Goal: Information Seeking & Learning: Learn about a topic

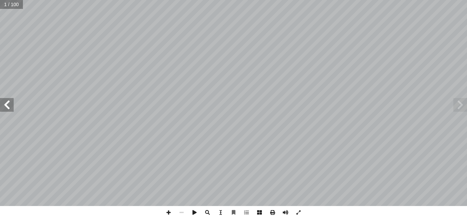
click at [8, 109] on span at bounding box center [7, 105] width 14 height 14
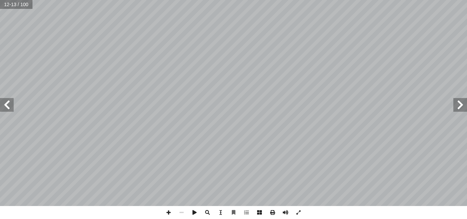
click at [8, 109] on span at bounding box center [7, 105] width 14 height 14
click at [169, 211] on span at bounding box center [168, 212] width 13 height 13
click at [6, 109] on span at bounding box center [7, 105] width 14 height 14
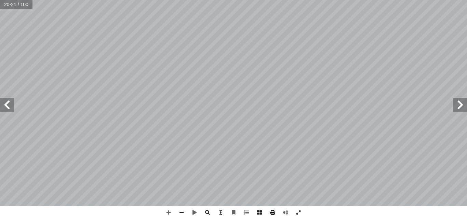
click at [274, 219] on span at bounding box center [272, 212] width 13 height 13
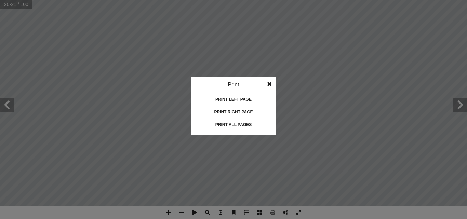
click at [272, 84] on span at bounding box center [269, 84] width 12 height 14
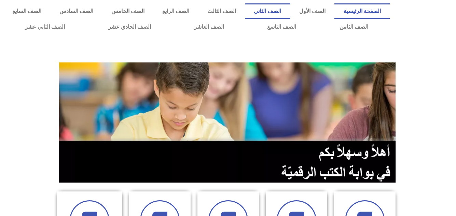
click at [283, 8] on link "الصف الثاني" at bounding box center [267, 11] width 45 height 16
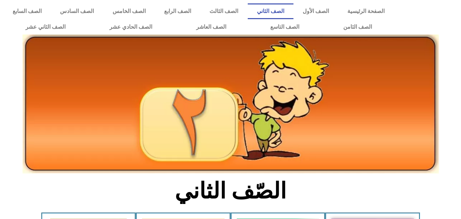
drag, startPoint x: 460, startPoint y: 33, endPoint x: 466, endPoint y: 36, distance: 6.6
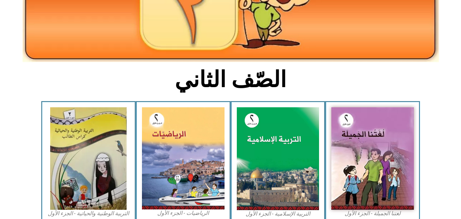
scroll to position [127, 0]
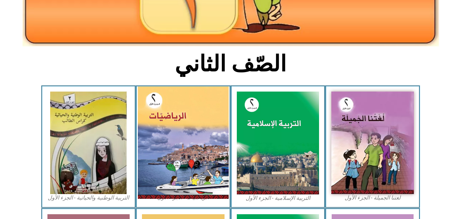
click at [193, 114] on img at bounding box center [183, 142] width 91 height 112
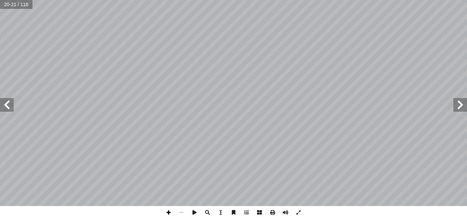
click at [168, 212] on span at bounding box center [168, 212] width 13 height 13
